Goal: Communication & Community: Answer question/provide support

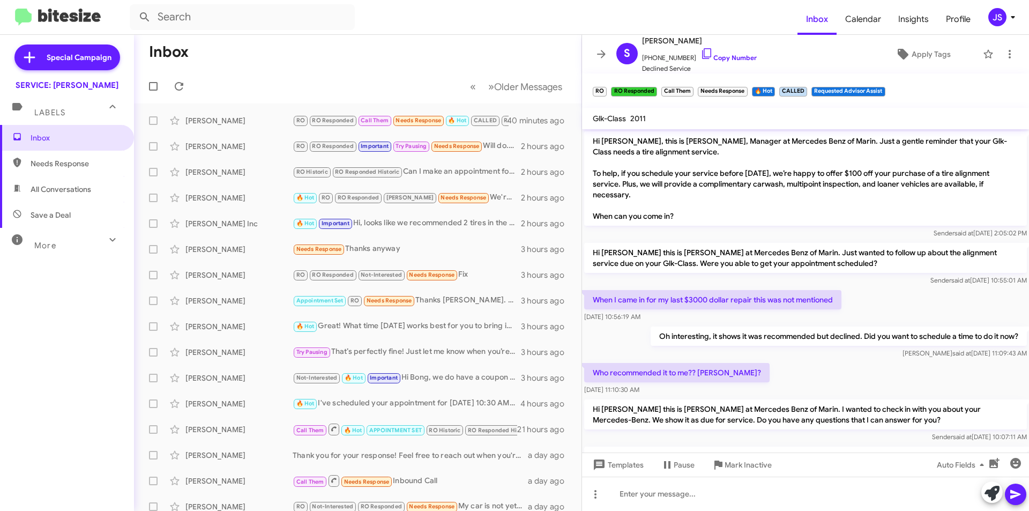
scroll to position [445, 0]
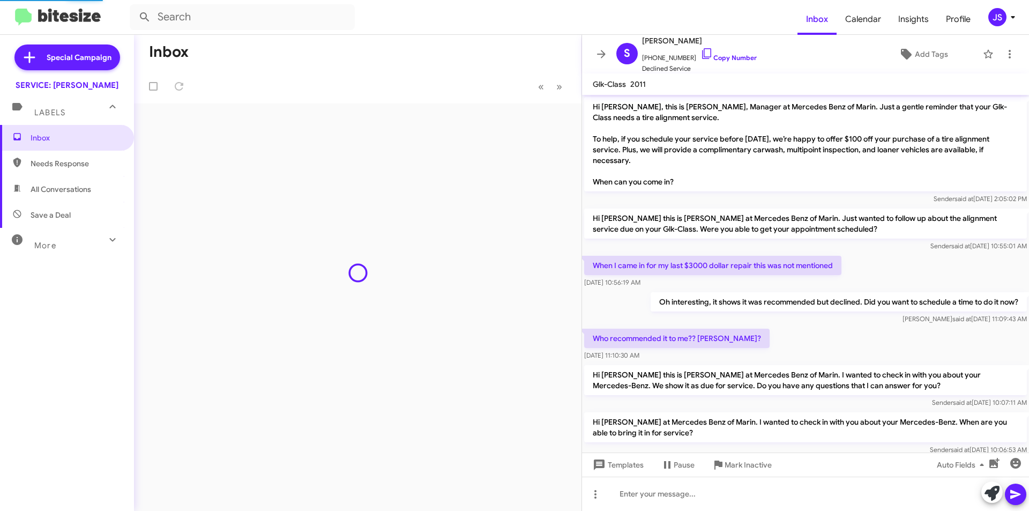
scroll to position [445, 0]
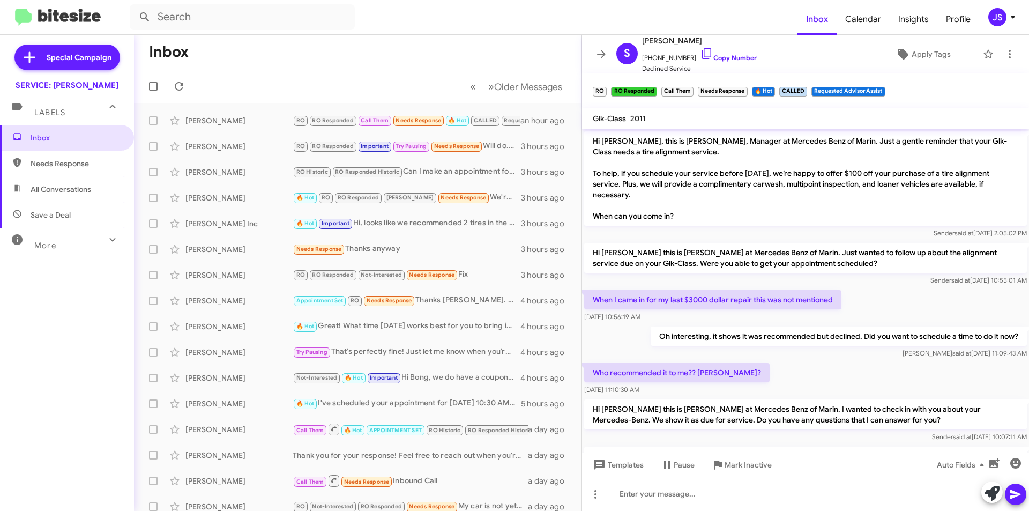
scroll to position [445, 0]
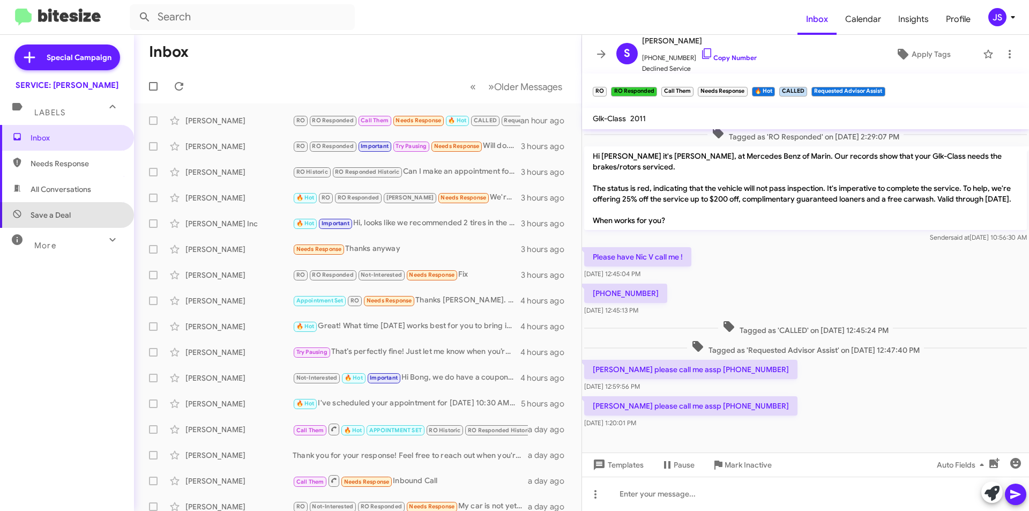
click at [87, 202] on span "Save a Deal" at bounding box center [67, 215] width 134 height 26
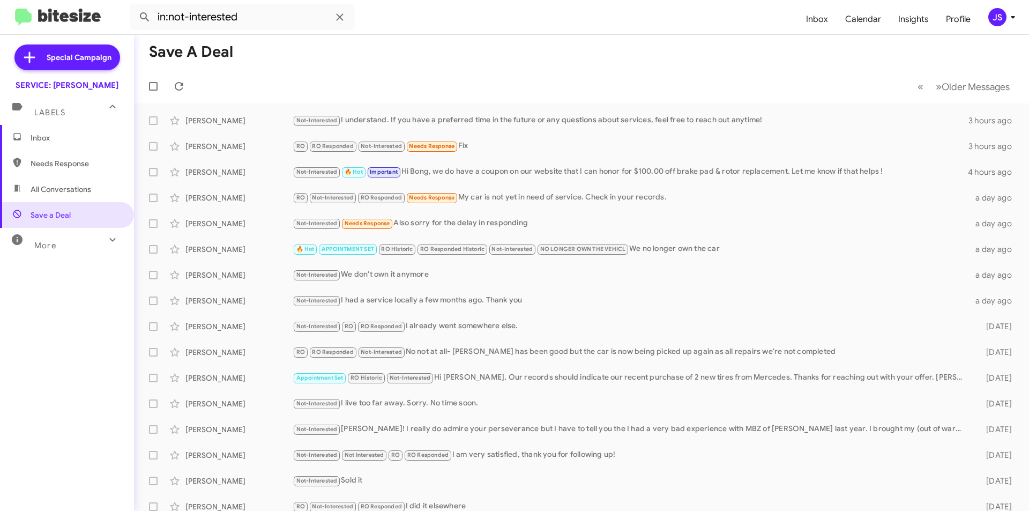
click at [38, 186] on span "All Conversations" at bounding box center [61, 189] width 61 height 11
type input "in:all-conversations"
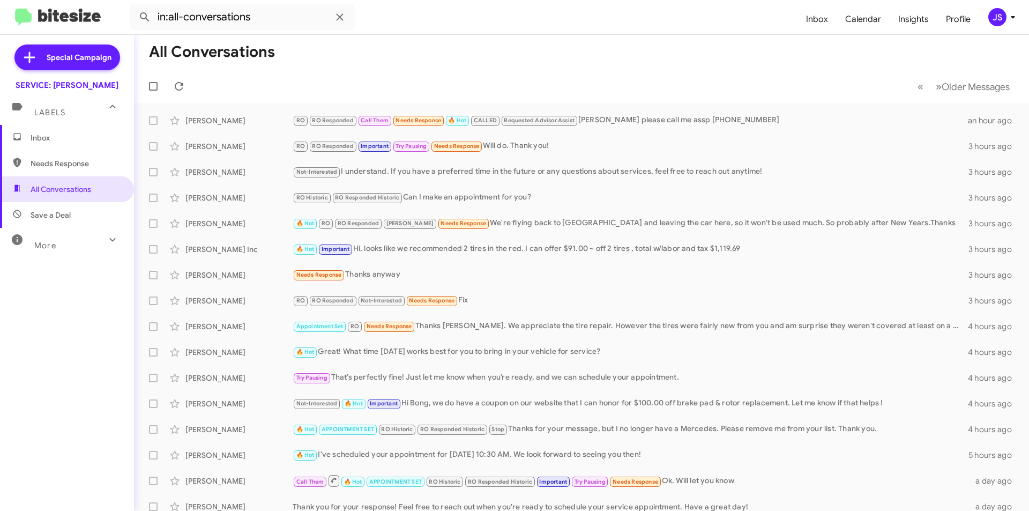
click at [52, 131] on span "Inbox" at bounding box center [67, 138] width 134 height 26
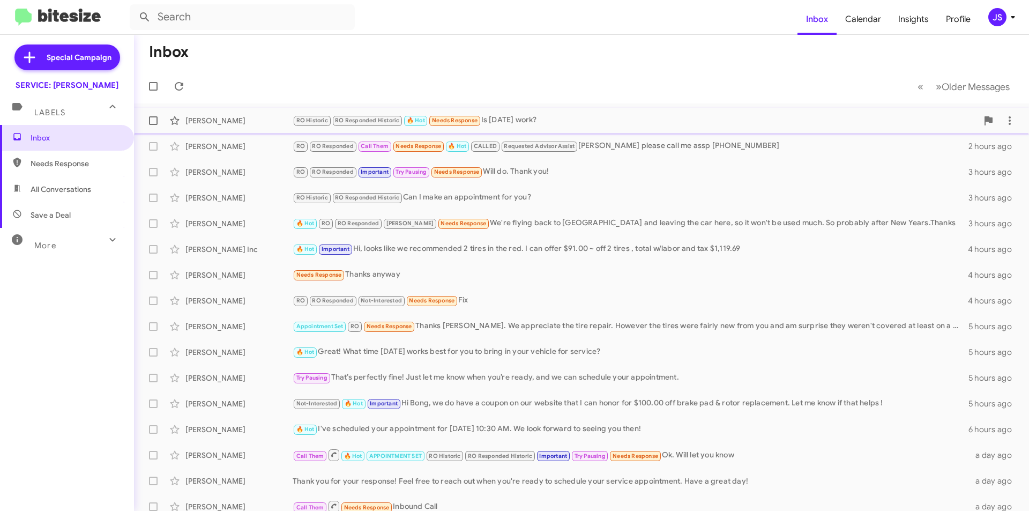
click at [528, 118] on div "RO Historic RO Responded Historic 🔥 Hot Needs Response Is two weeks from now wo…" at bounding box center [635, 120] width 685 height 12
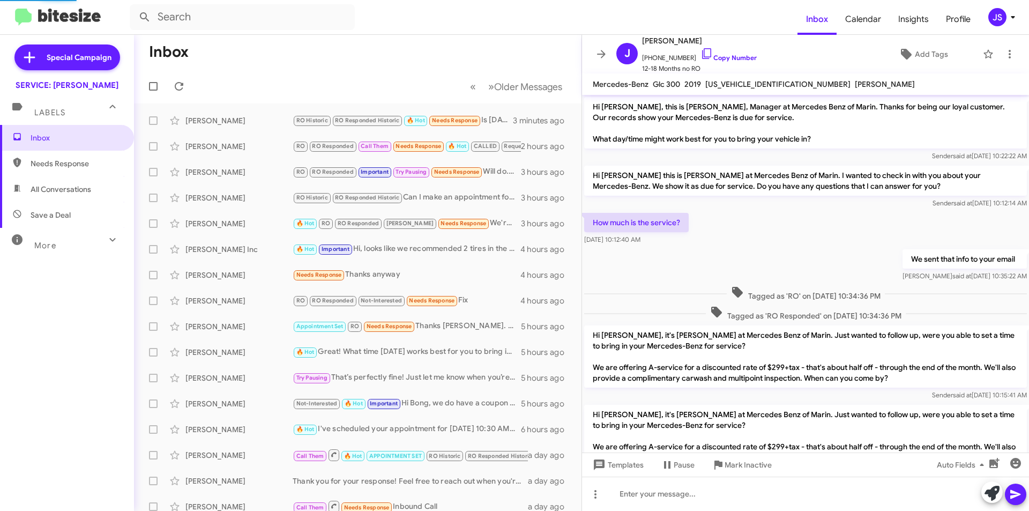
scroll to position [207, 0]
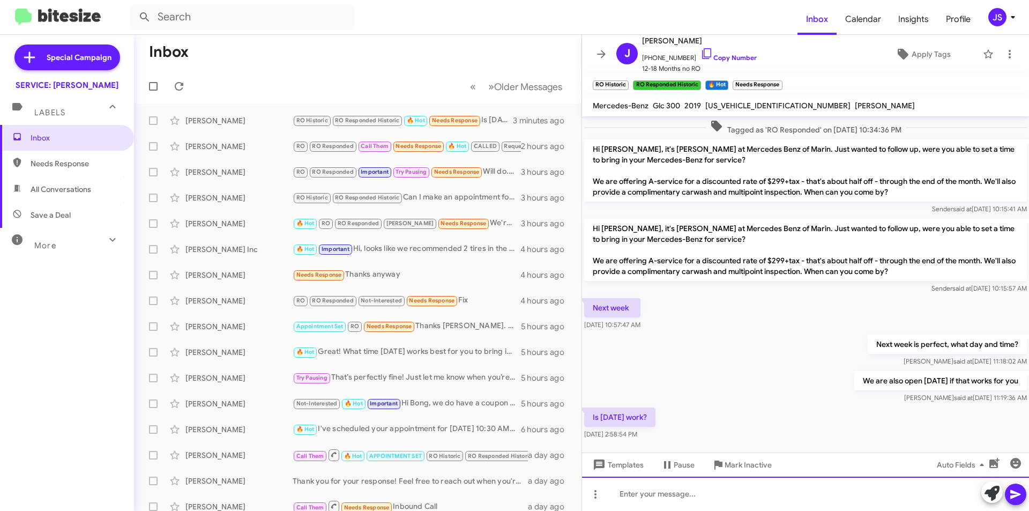
click at [699, 493] on div at bounding box center [805, 493] width 447 height 34
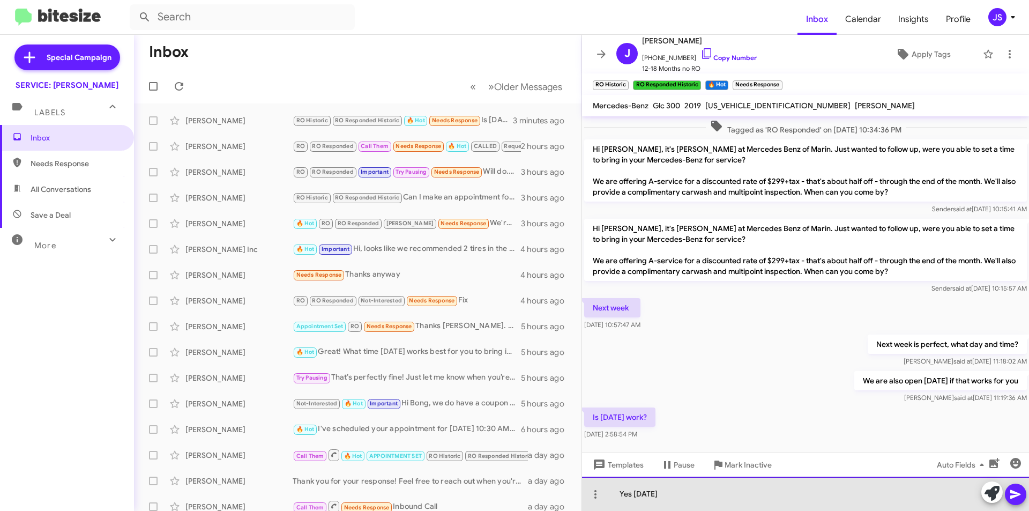
click at [862, 494] on div "Yes Saturday" at bounding box center [805, 493] width 447 height 34
drag, startPoint x: 681, startPoint y: 495, endPoint x: 842, endPoint y: 477, distance: 162.2
click at [842, 477] on div "Yes Saturday the 4th? or" at bounding box center [805, 493] width 447 height 34
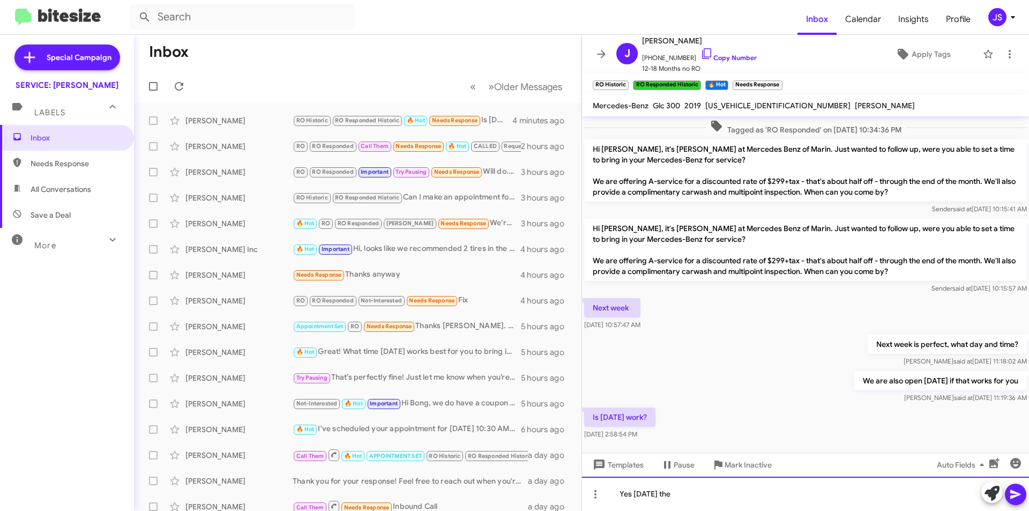
click at [765, 498] on div "Yes Saturday the" at bounding box center [805, 493] width 447 height 34
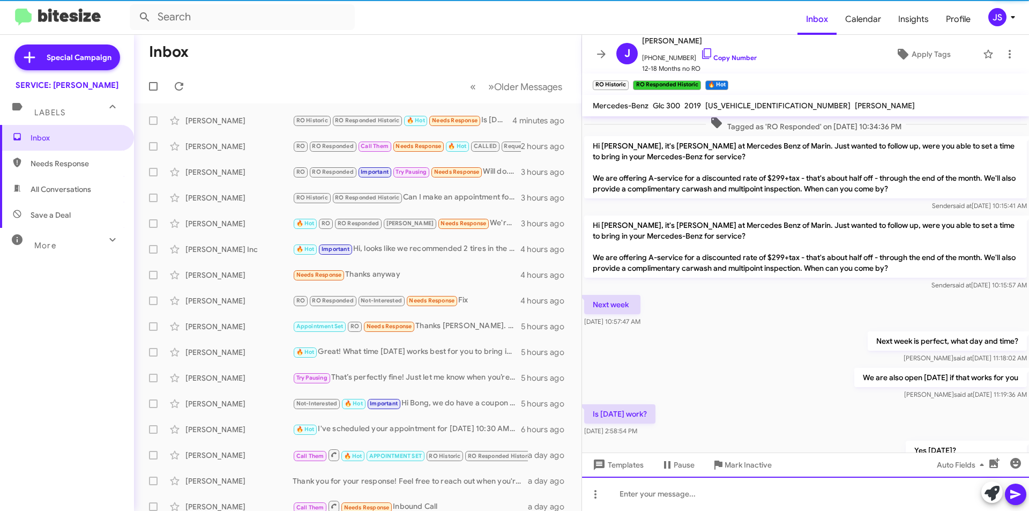
scroll to position [268, 0]
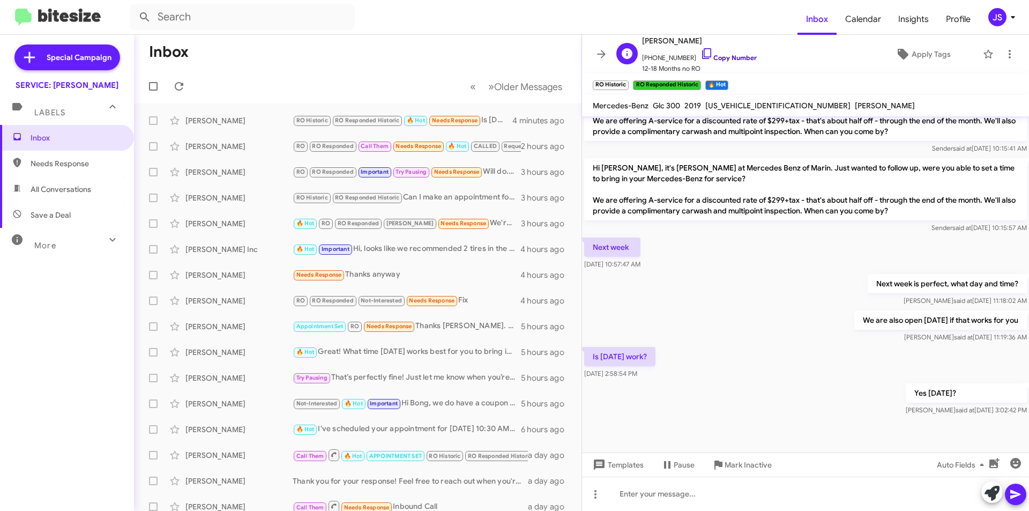
click at [700, 53] on icon at bounding box center [706, 53] width 13 height 13
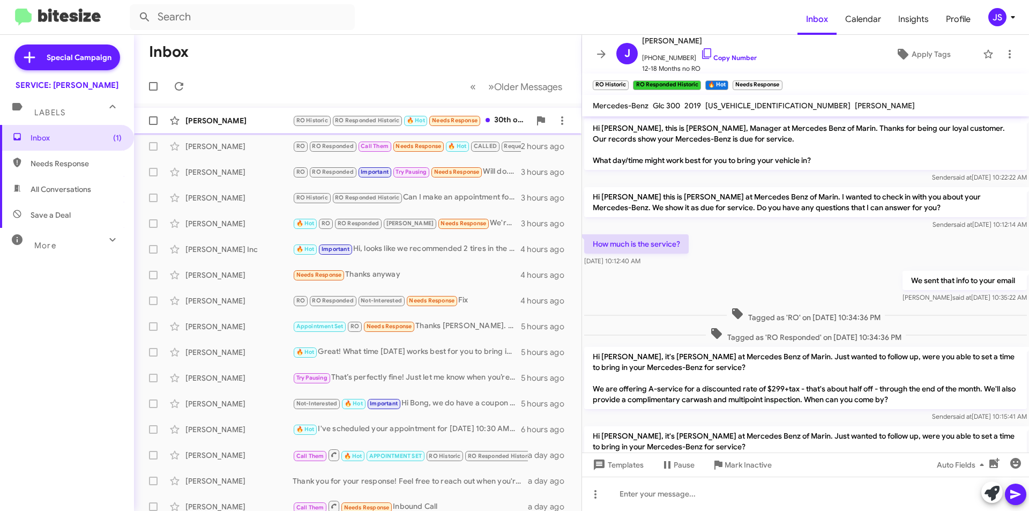
click at [267, 124] on div "[PERSON_NAME]" at bounding box center [238, 120] width 107 height 11
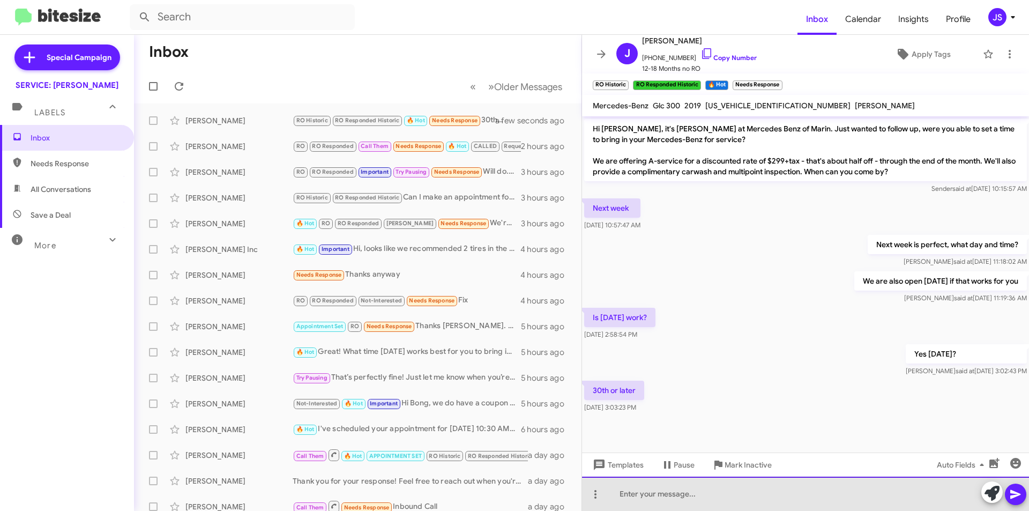
click at [730, 493] on div at bounding box center [805, 493] width 447 height 34
click at [623, 491] on div at bounding box center [805, 493] width 447 height 34
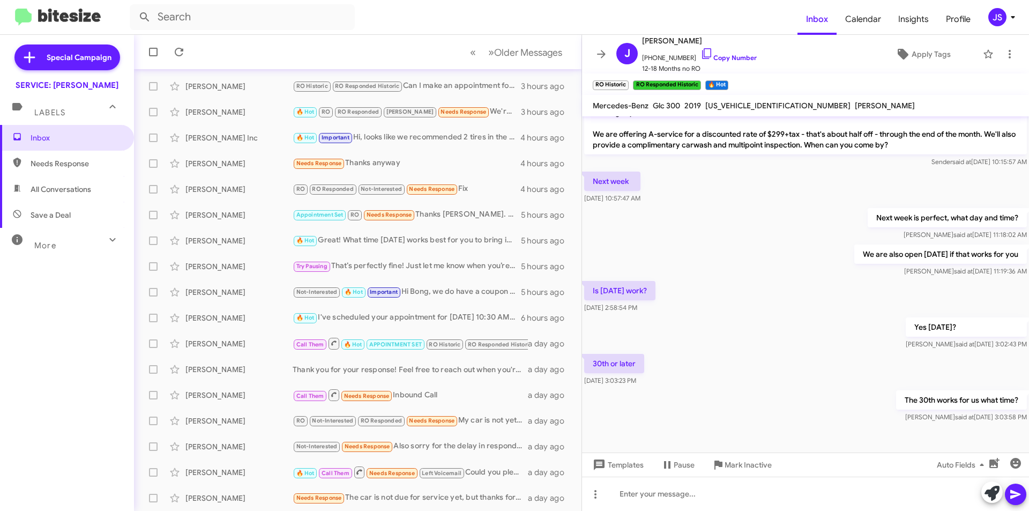
scroll to position [346, 0]
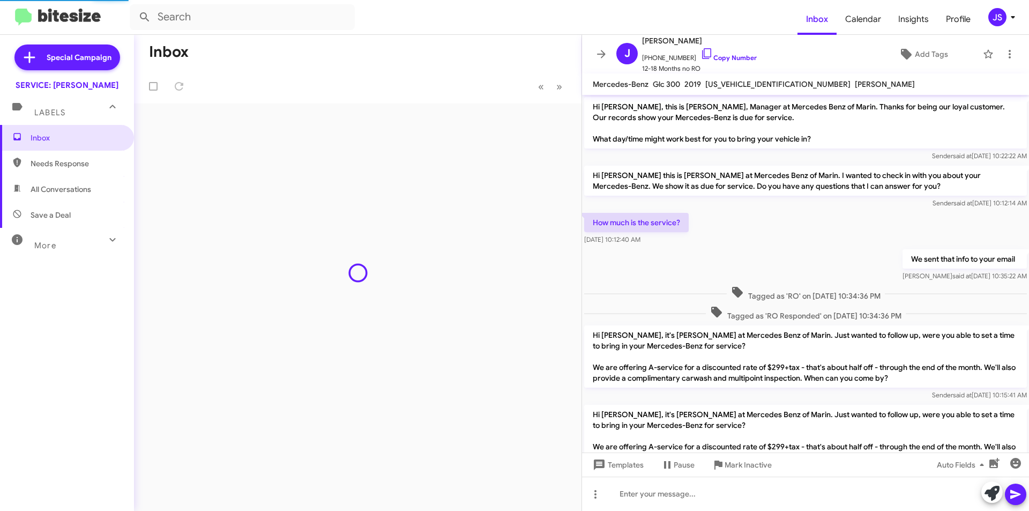
scroll to position [325, 0]
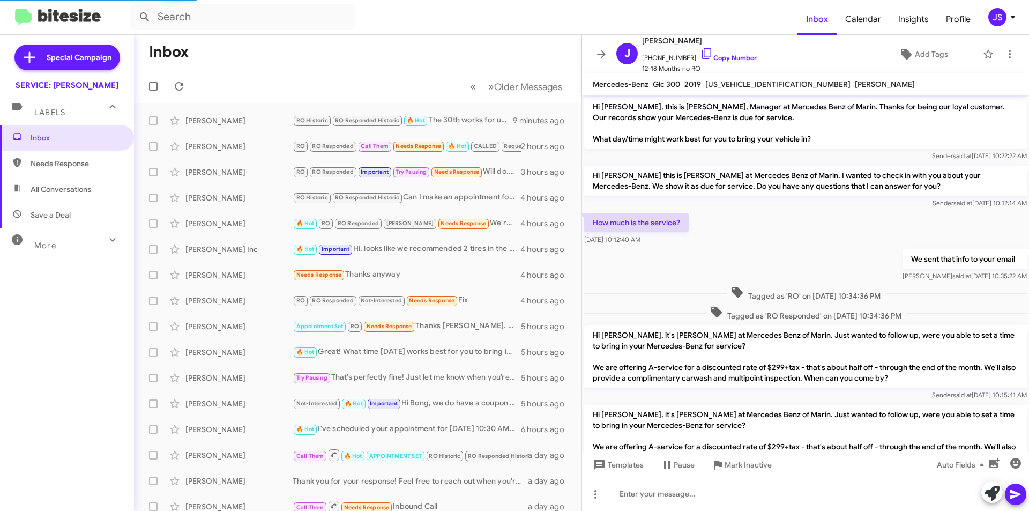
scroll to position [325, 0]
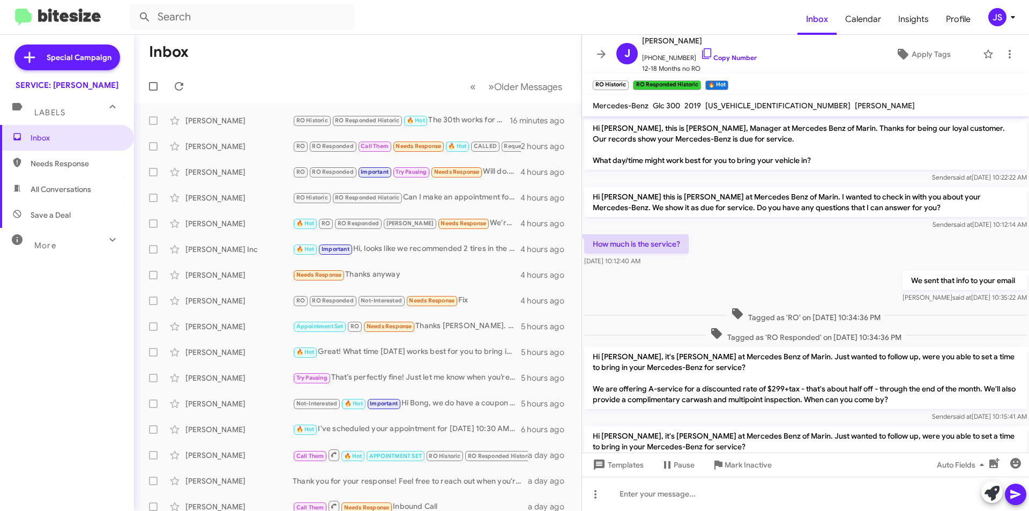
scroll to position [346, 0]
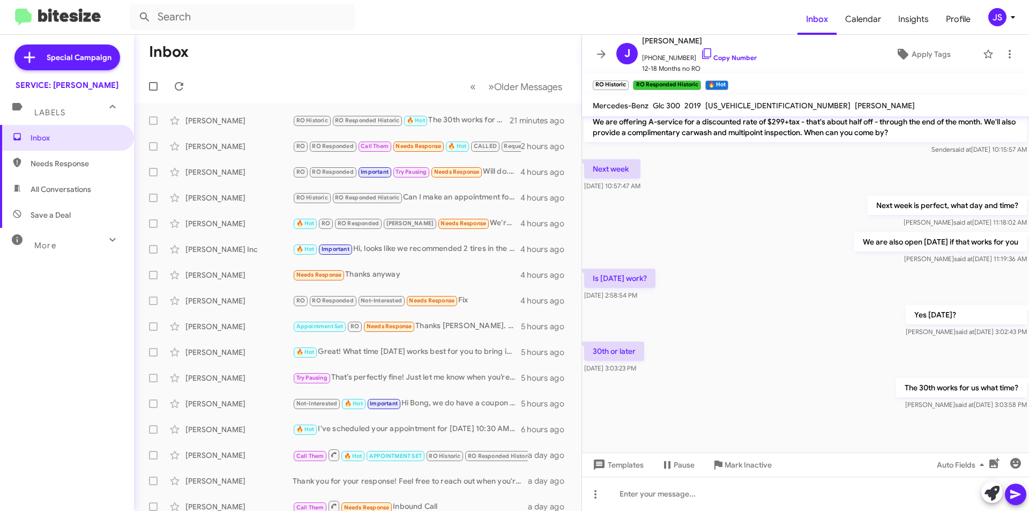
click at [76, 161] on span "Needs Response" at bounding box center [76, 163] width 91 height 11
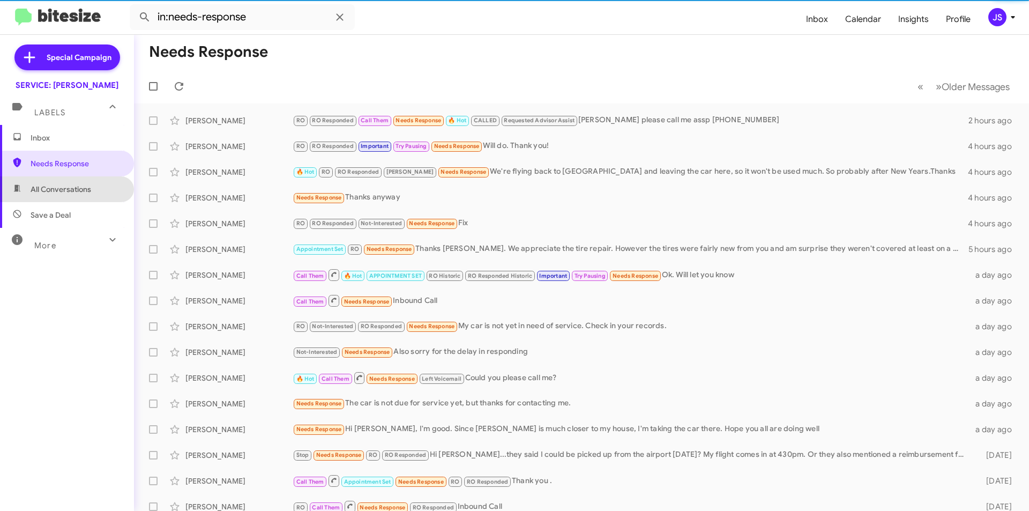
click at [68, 192] on span "All Conversations" at bounding box center [61, 189] width 61 height 11
type input "in:all-conversations"
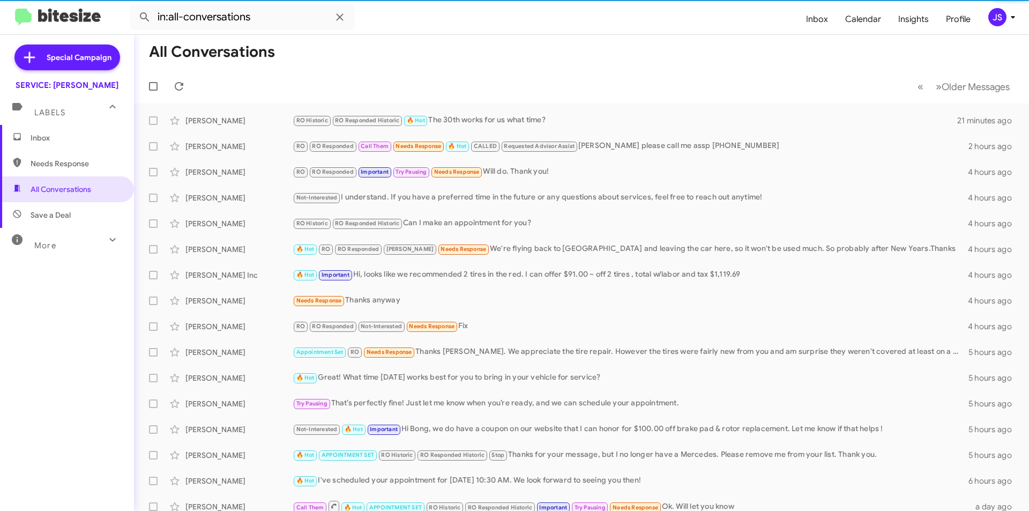
click at [68, 139] on span "Inbox" at bounding box center [76, 137] width 91 height 11
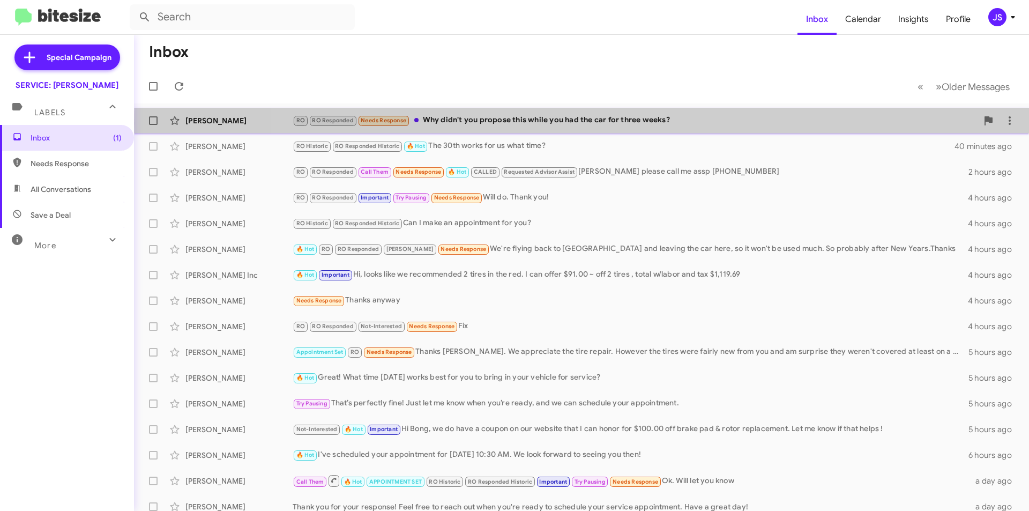
click at [732, 123] on div "RO RO Responded Needs Response Why didn't you propose this while you had the ca…" at bounding box center [635, 120] width 685 height 12
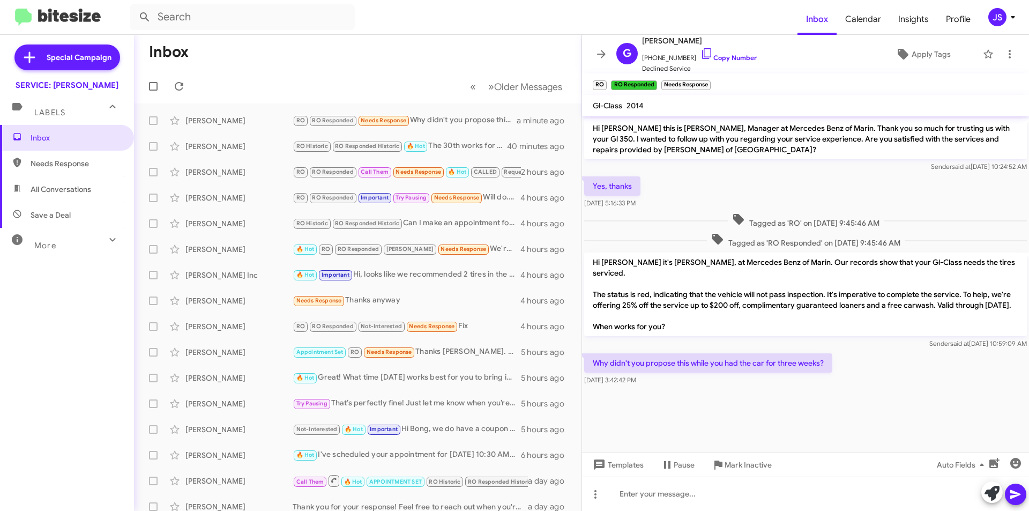
click at [690, 179] on div "Yes, thanks Sep 12, 2025, 5:16:33 PM" at bounding box center [805, 192] width 447 height 36
click at [700, 51] on icon at bounding box center [706, 53] width 13 height 13
click at [987, 483] on span at bounding box center [991, 493] width 15 height 24
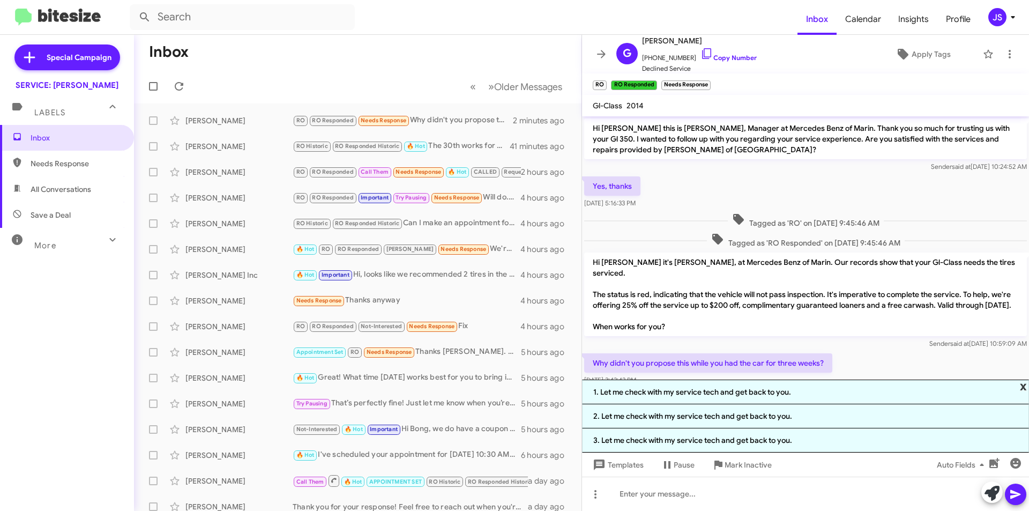
click at [1024, 381] on span "x" at bounding box center [1023, 385] width 7 height 13
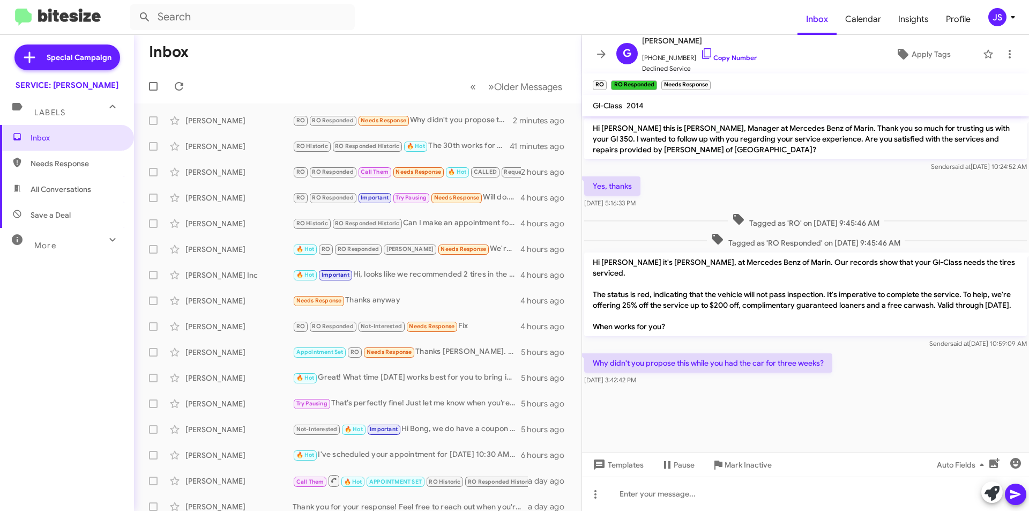
click at [910, 430] on cdk-virtual-scroll-viewport "Hi Graham this is Omar Ibrahimi, Manager at Mercedes Benz of Marin. Thank you s…" at bounding box center [805, 284] width 447 height 336
click at [436, 113] on div "[PERSON_NAME] RO RO Responded Needs Response Why didn't you propose this while …" at bounding box center [358, 120] width 430 height 21
click at [755, 236] on span "Tagged as 'RO Responded' on [DATE] 9:45:46 AM" at bounding box center [806, 241] width 198 height 16
click at [281, 169] on div "[PERSON_NAME]" at bounding box center [238, 172] width 107 height 11
